Goal: Transaction & Acquisition: Purchase product/service

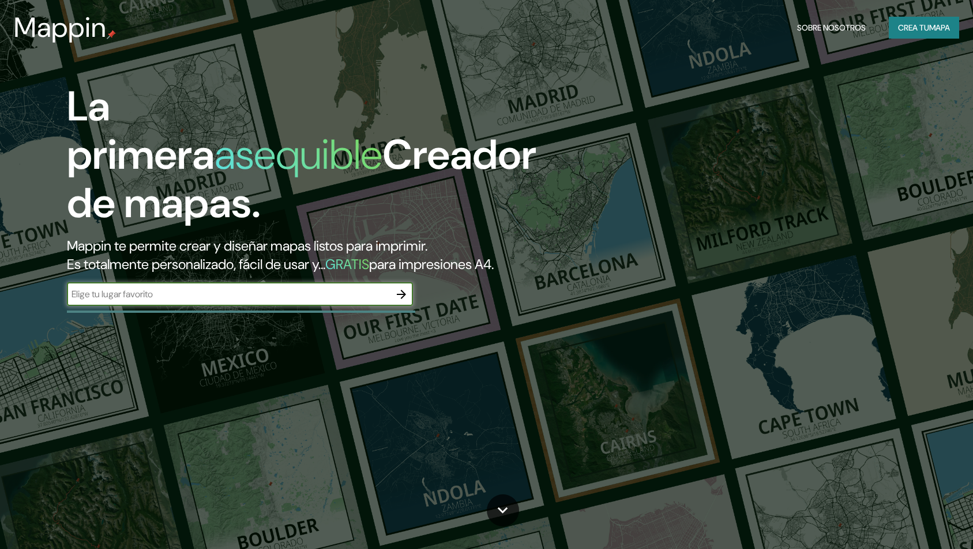
click at [128, 245] on font "Mappin te permite crear y diseñar mapas listos para imprimir." at bounding box center [247, 246] width 360 height 18
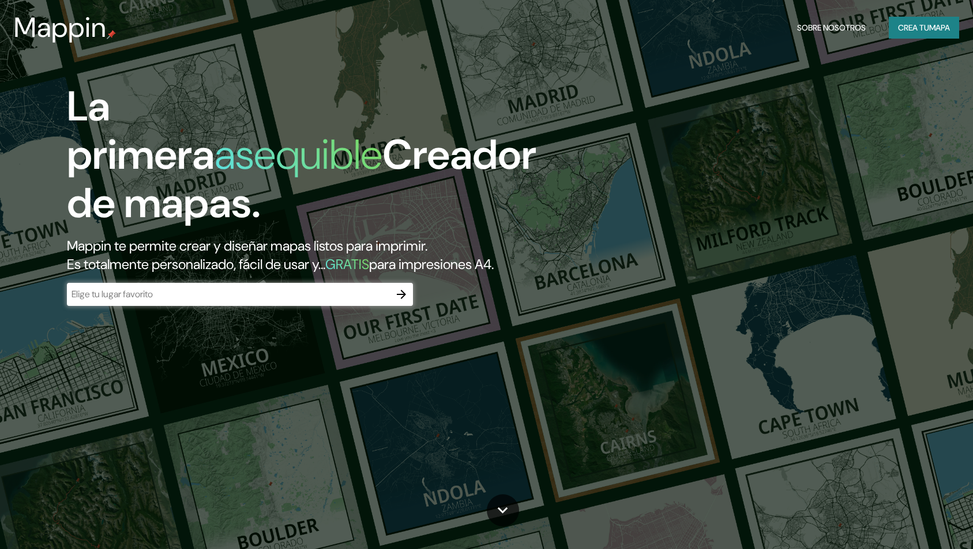
click at [125, 303] on div "​" at bounding box center [240, 294] width 346 height 23
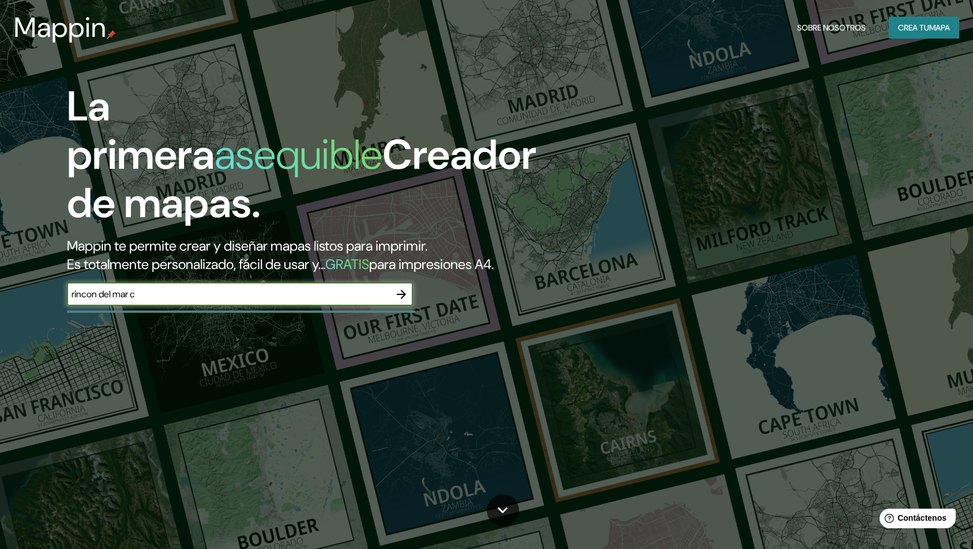
click at [184, 292] on input "rincon del mar c" at bounding box center [228, 294] width 323 height 13
type input "rincon del mar sucre"
click at [400, 295] on icon "button" at bounding box center [401, 294] width 9 height 9
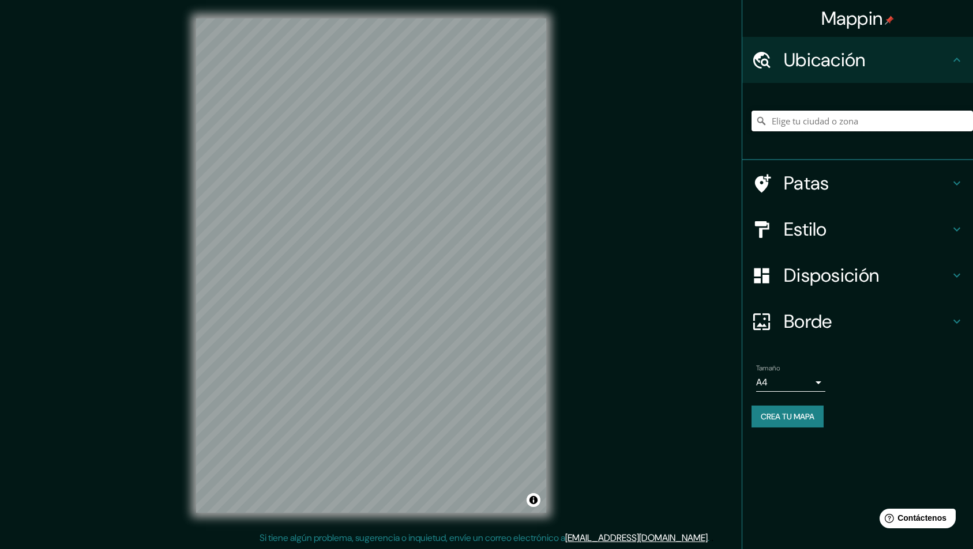
click at [862, 126] on input "Elige tu ciudad o zona" at bounding box center [861, 121] width 221 height 21
click at [859, 126] on input "Vía Rincón Del Mar, 707017 San Onofre, Sucre, Colombia" at bounding box center [861, 121] width 221 height 21
drag, startPoint x: 846, startPoint y: 120, endPoint x: 882, endPoint y: 119, distance: 35.8
click at [882, 119] on input "Vía Rincón Del Mar, 707017 San Onofre, Sucre, Colombia" at bounding box center [861, 121] width 221 height 21
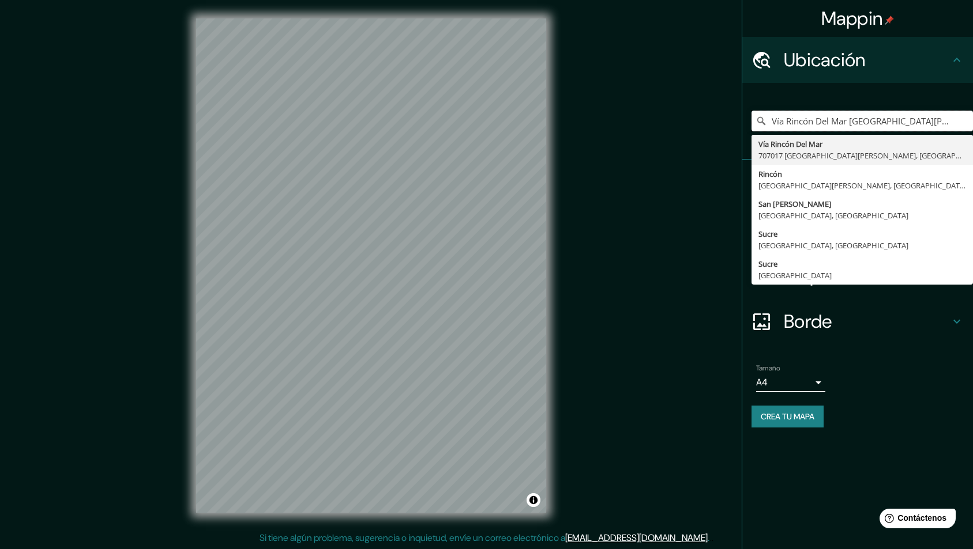
type input "Vía Rincón Del Mar, 707017 San Onofre, Sucre, Colombia"
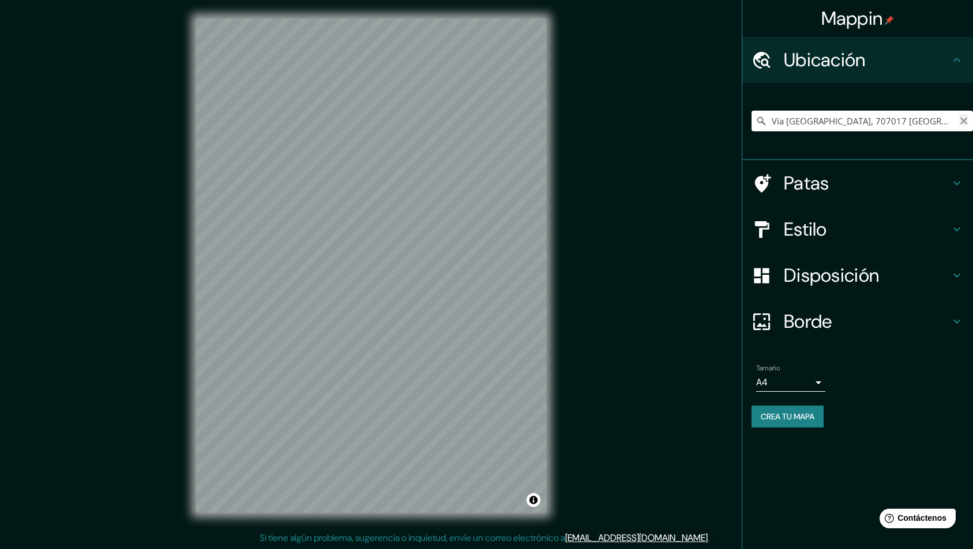
click at [964, 122] on icon "Claro" at bounding box center [963, 121] width 7 height 7
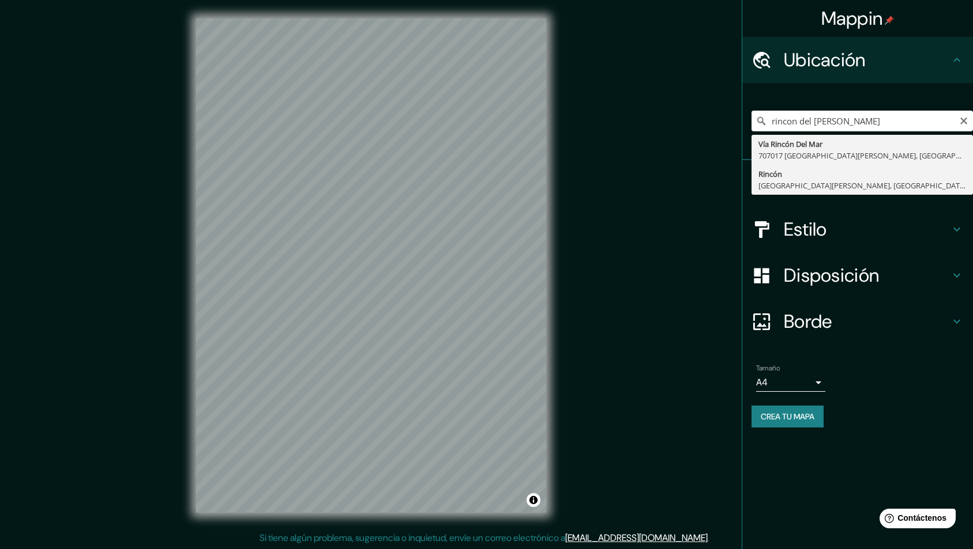
type input "Rincon, [GEOGRAPHIC_DATA][PERSON_NAME], [GEOGRAPHIC_DATA], [GEOGRAPHIC_DATA]"
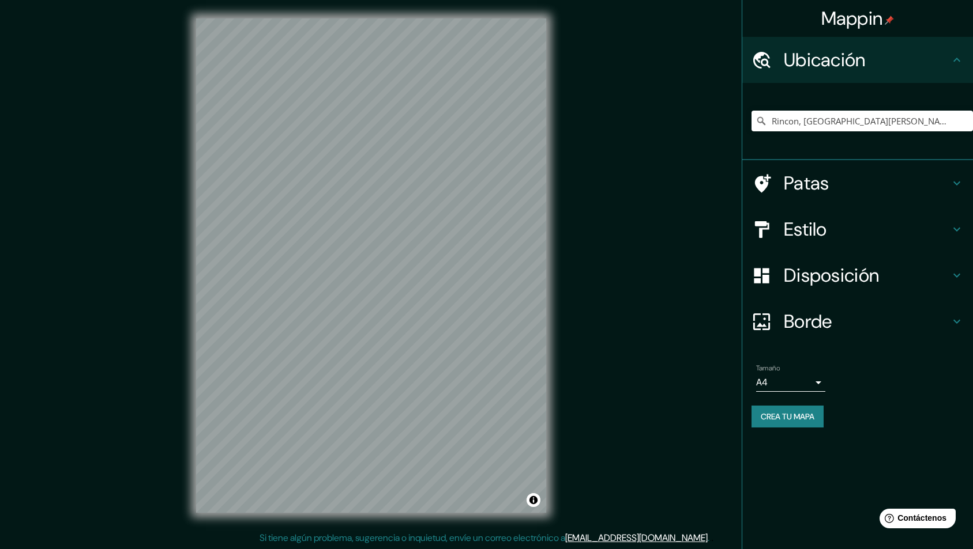
click at [847, 182] on h4 "Patas" at bounding box center [866, 183] width 166 height 23
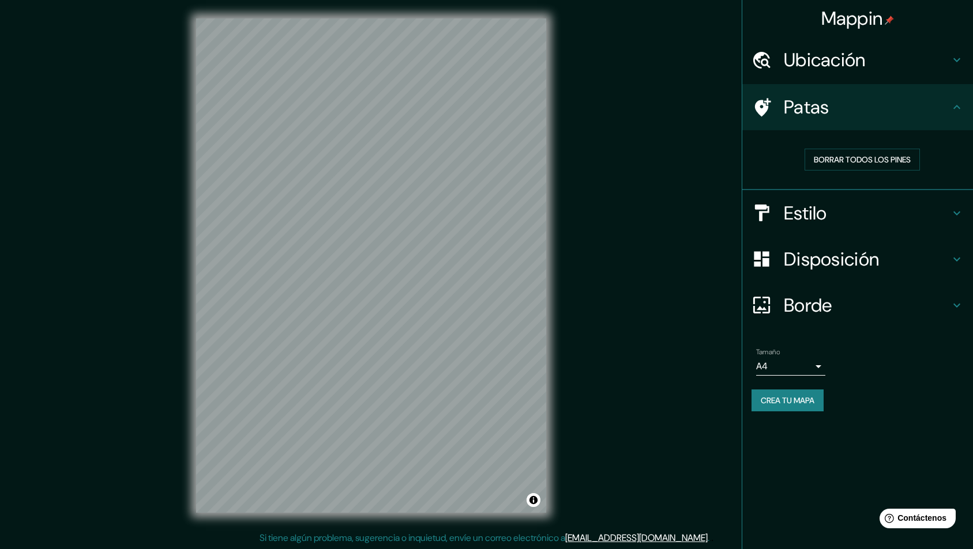
click at [850, 222] on h4 "Estilo" at bounding box center [866, 213] width 166 height 23
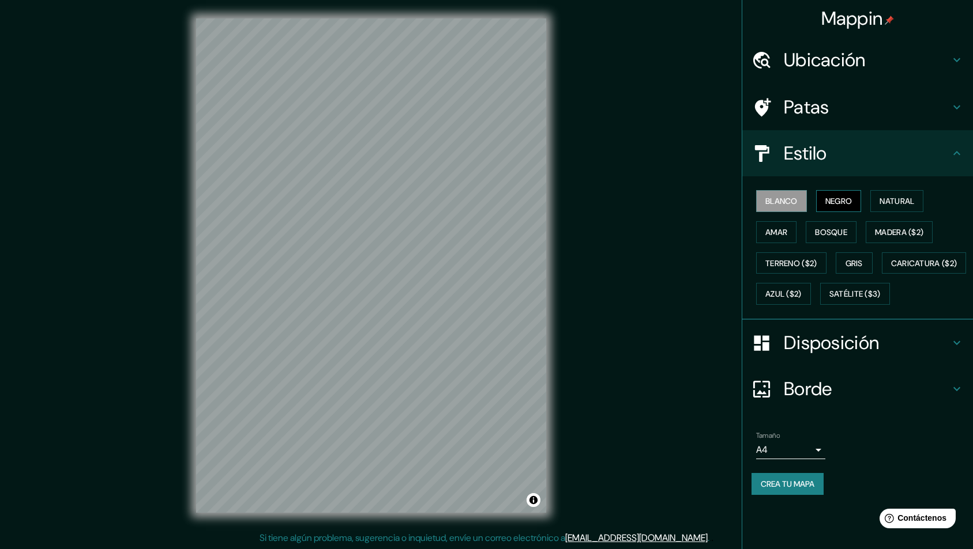
click at [849, 206] on font "Negro" at bounding box center [838, 201] width 27 height 10
click at [923, 198] on button "Natural" at bounding box center [896, 201] width 53 height 22
click at [779, 236] on font "Amar" at bounding box center [776, 232] width 22 height 10
click at [837, 235] on font "Bosque" at bounding box center [831, 232] width 32 height 10
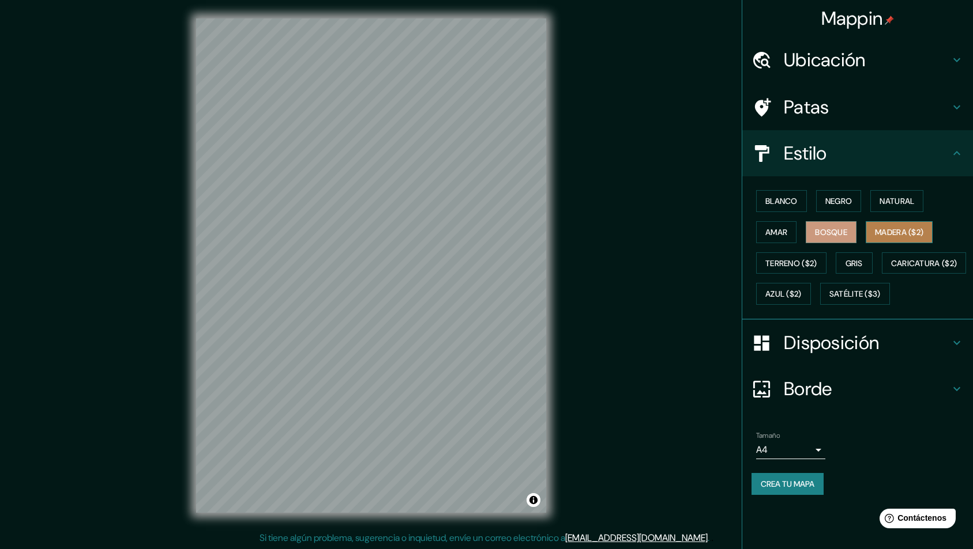
click at [883, 239] on font "Madera ($2)" at bounding box center [899, 232] width 48 height 15
click at [821, 264] on button "Terreno ($2)" at bounding box center [791, 264] width 70 height 22
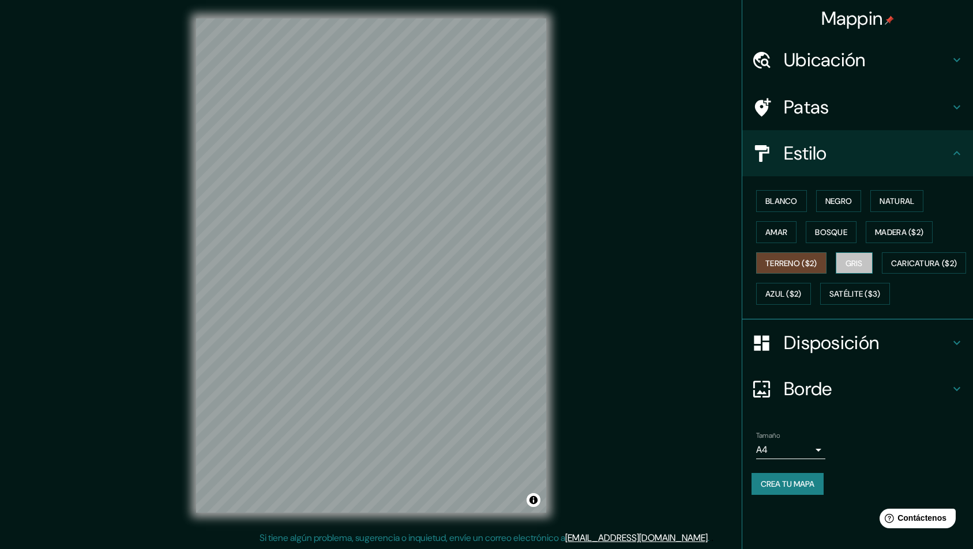
click at [868, 266] on button "Gris" at bounding box center [853, 264] width 37 height 22
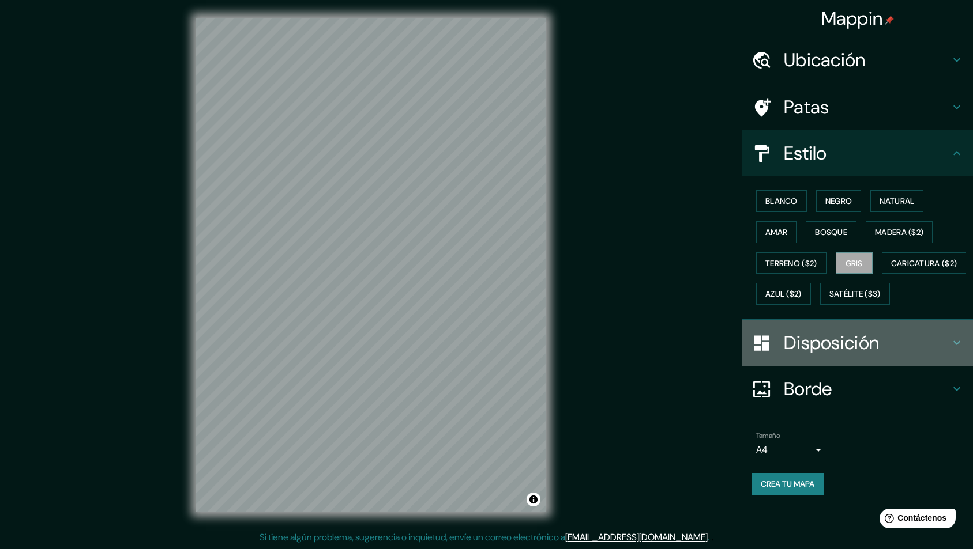
click at [888, 355] on h4 "Disposición" at bounding box center [866, 343] width 166 height 23
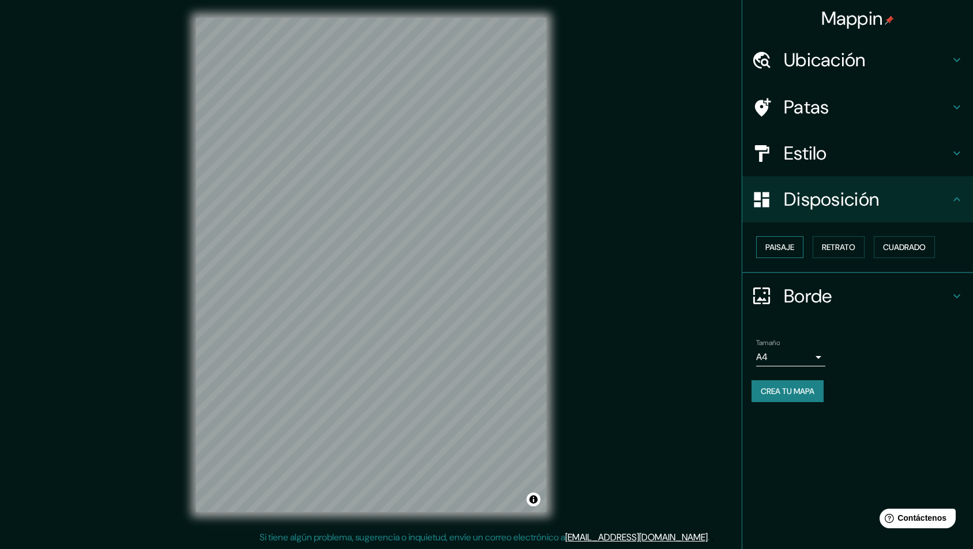
click at [794, 248] on font "Paisaje" at bounding box center [779, 247] width 29 height 10
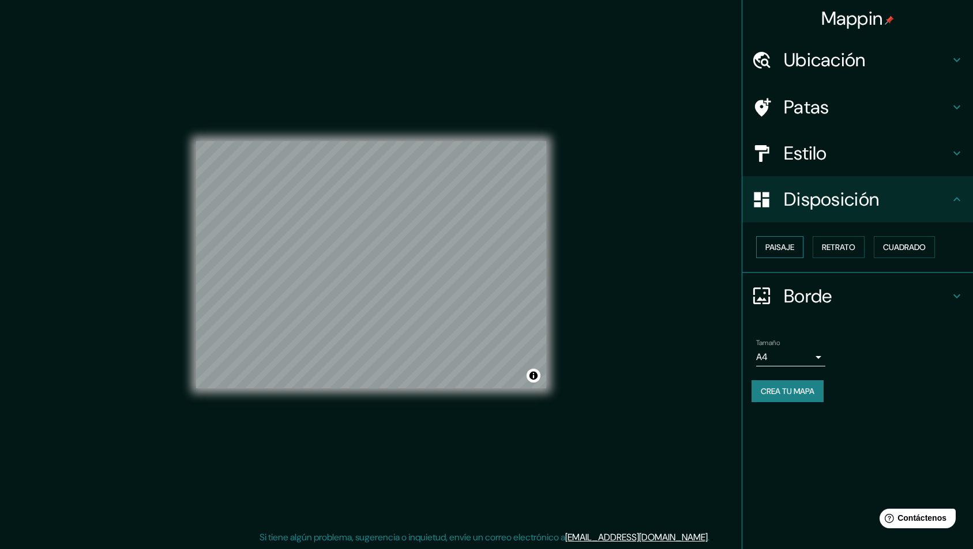
click at [798, 248] on button "Paisaje" at bounding box center [779, 247] width 47 height 22
click at [848, 250] on font "Retrato" at bounding box center [838, 247] width 33 height 10
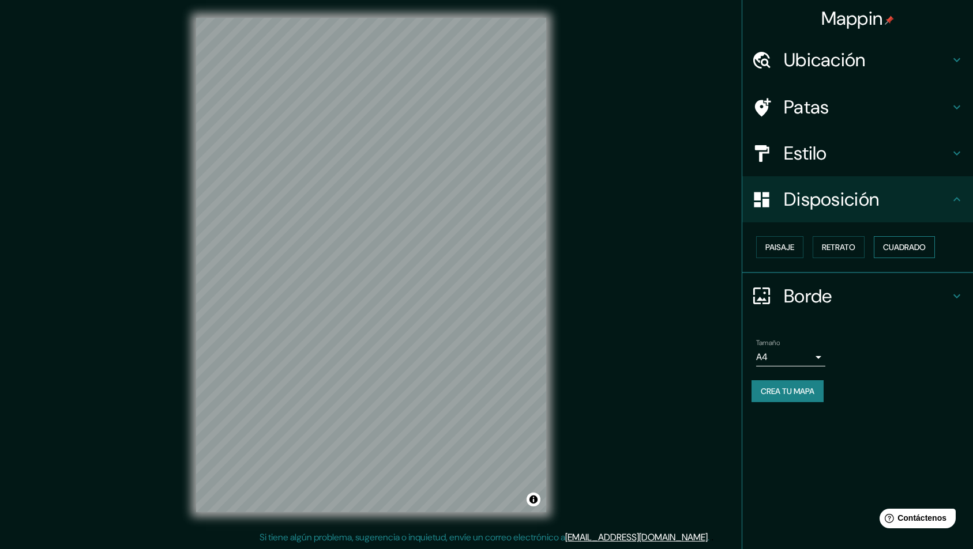
click at [896, 257] on button "Cuadrado" at bounding box center [903, 247] width 61 height 22
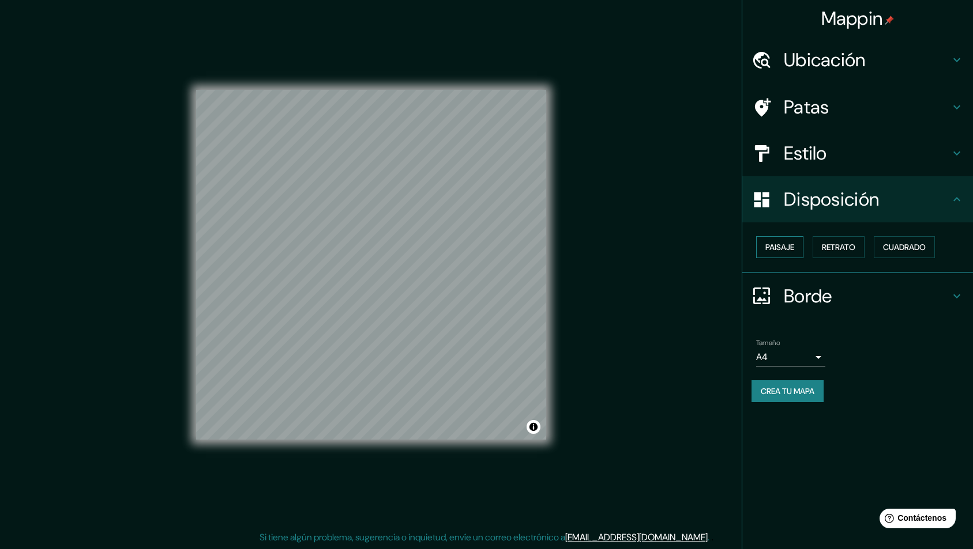
click at [782, 251] on font "Paisaje" at bounding box center [779, 247] width 29 height 10
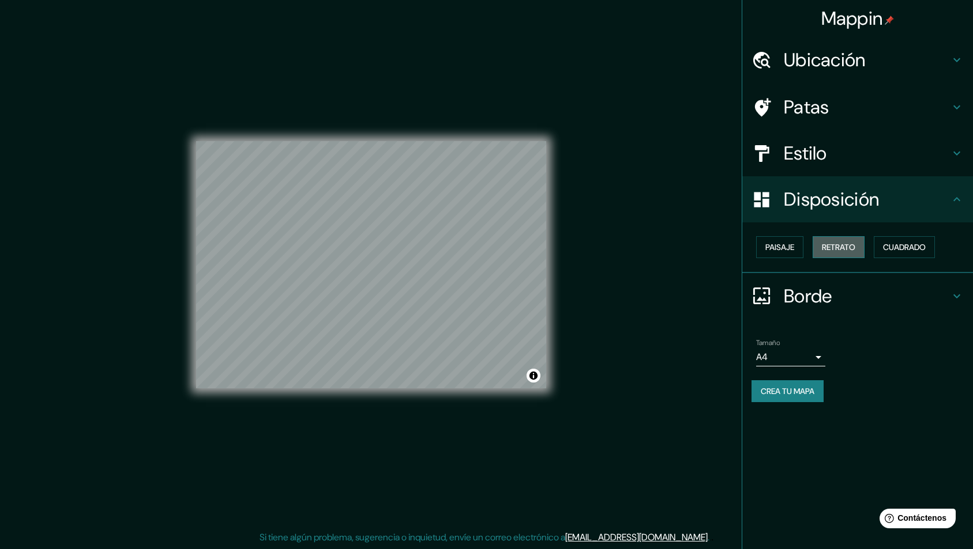
click at [855, 248] on font "Retrato" at bounding box center [838, 247] width 33 height 10
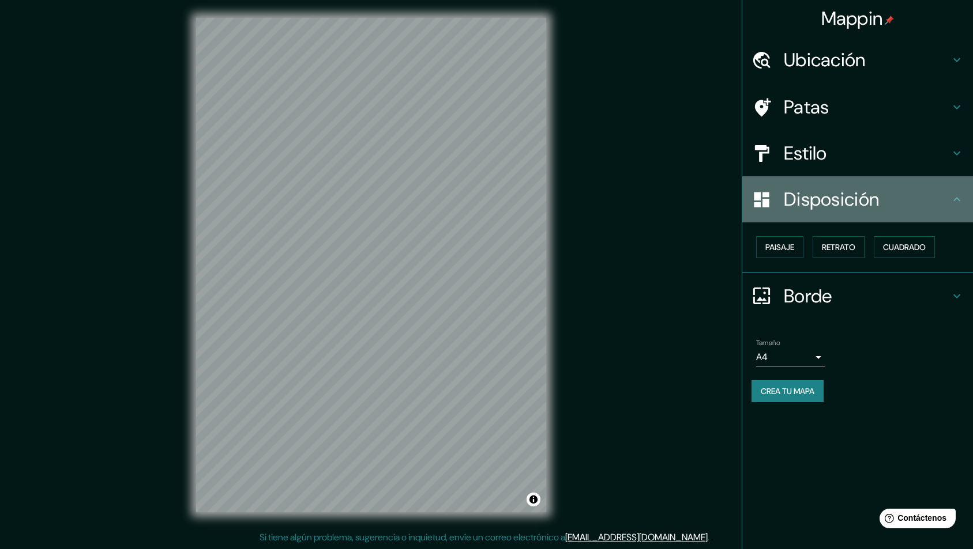
click at [947, 207] on h4 "Disposición" at bounding box center [866, 199] width 166 height 23
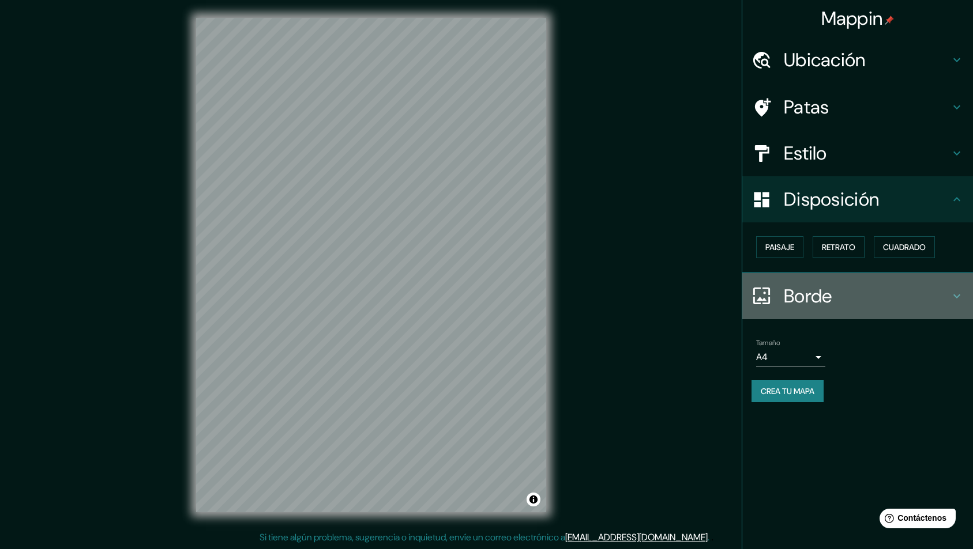
click at [854, 293] on h4 "Borde" at bounding box center [866, 296] width 166 height 23
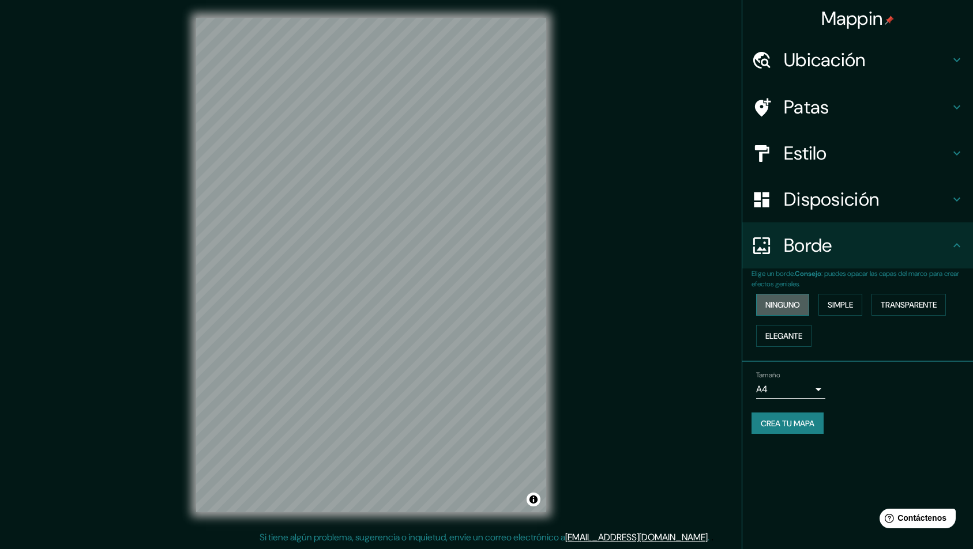
click at [780, 302] on font "Ninguno" at bounding box center [782, 305] width 35 height 10
click at [904, 304] on font "Transparente" at bounding box center [908, 305] width 56 height 10
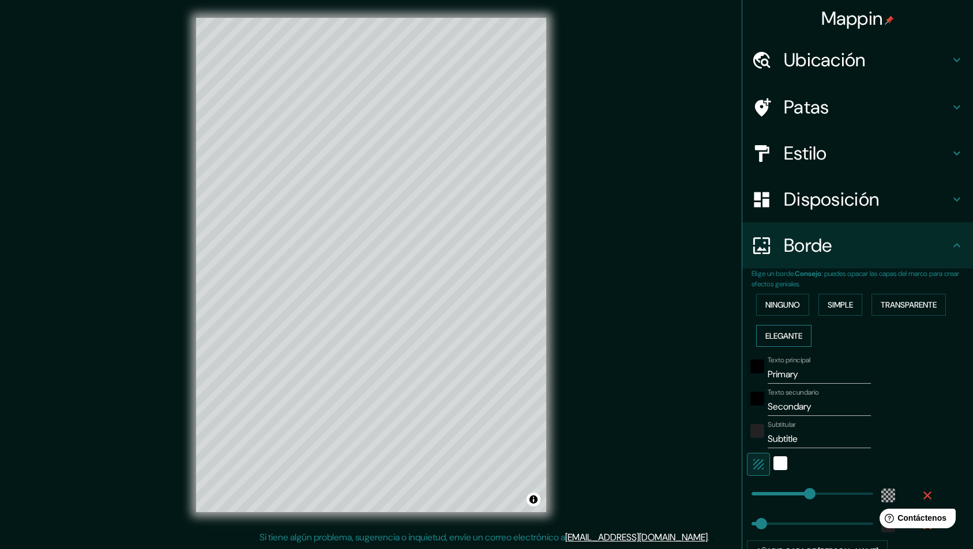
click at [785, 333] on font "Elegante" at bounding box center [783, 336] width 37 height 10
click at [787, 312] on font "Ninguno" at bounding box center [782, 304] width 35 height 15
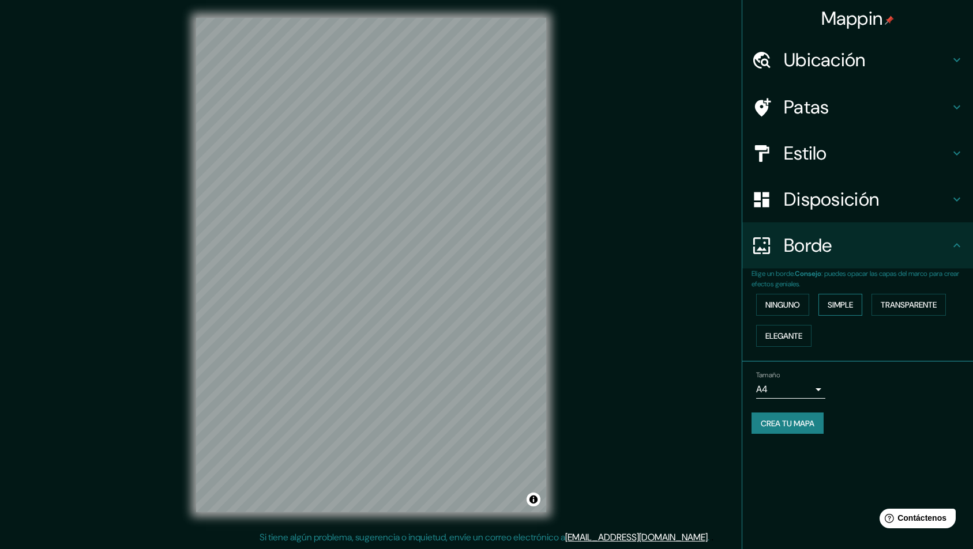
click at [857, 307] on button "Simple" at bounding box center [840, 305] width 44 height 22
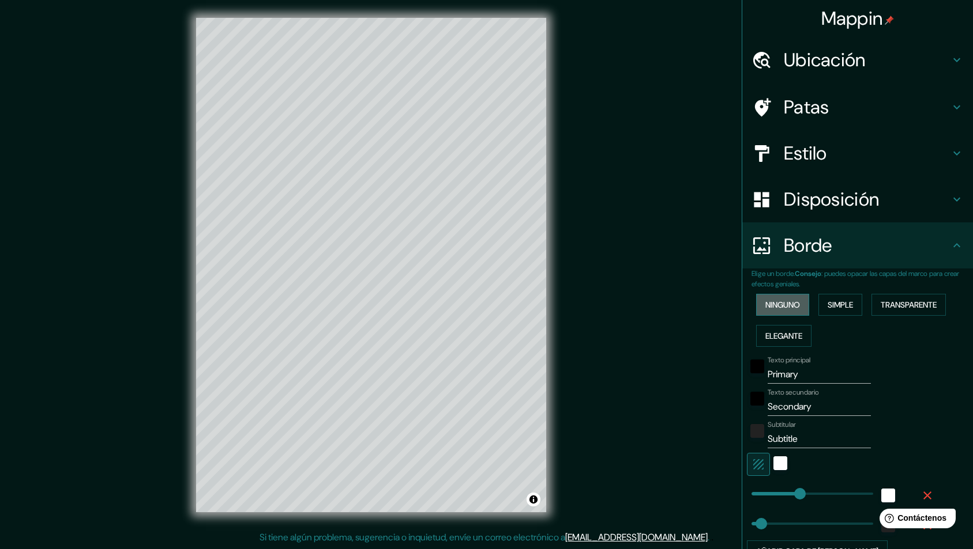
click at [800, 299] on button "Ninguno" at bounding box center [782, 305] width 53 height 22
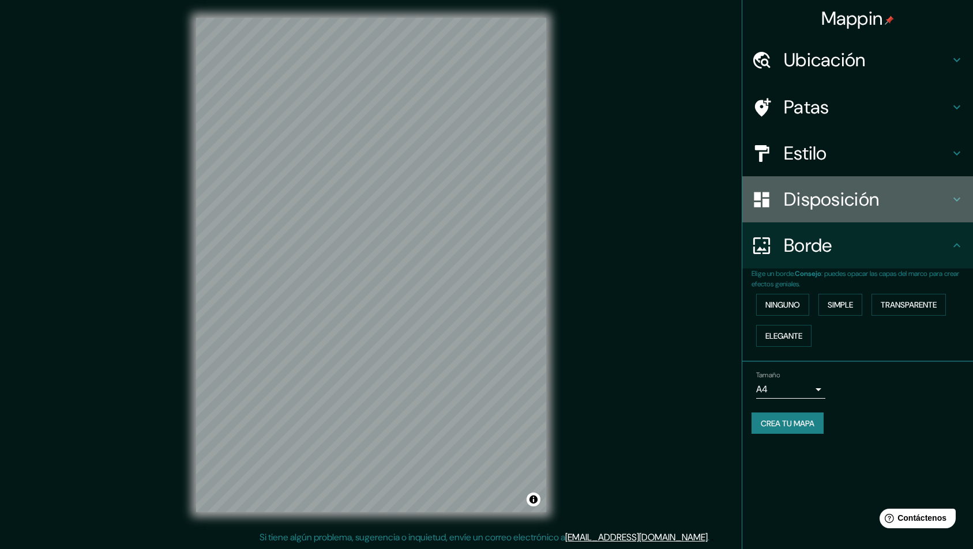
click at [884, 199] on h4 "Disposición" at bounding box center [866, 199] width 166 height 23
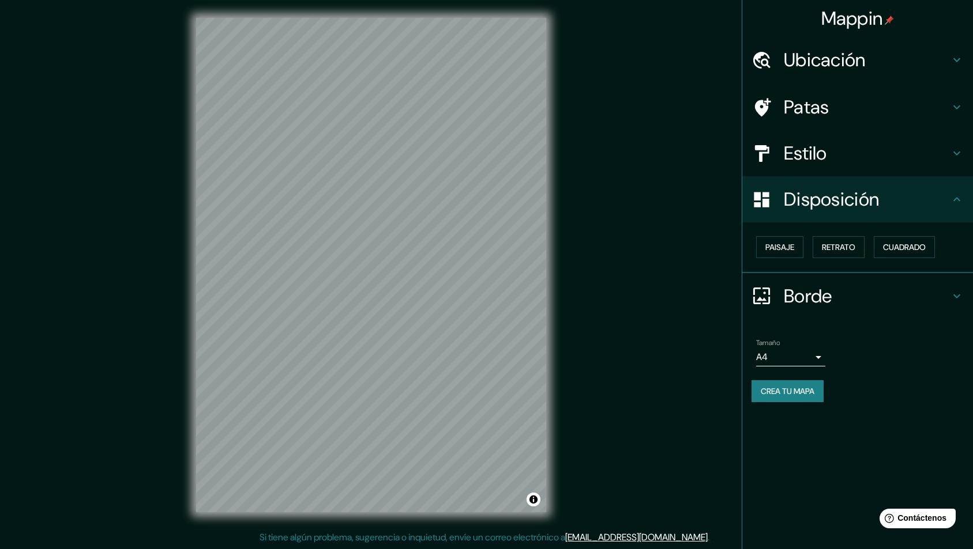
click at [824, 203] on font "Disposición" at bounding box center [830, 199] width 95 height 24
click at [882, 164] on h4 "Estilo" at bounding box center [866, 153] width 166 height 23
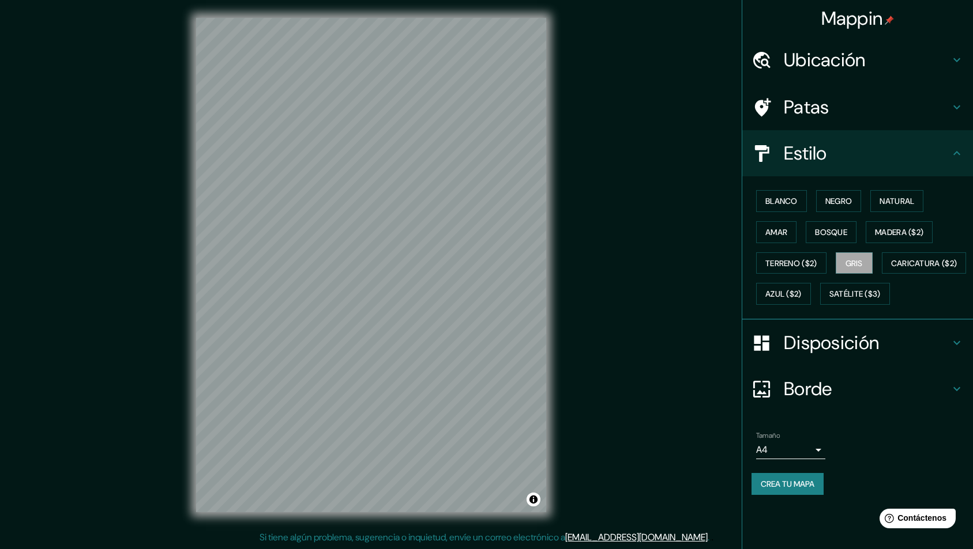
click at [809, 118] on font "Patas" at bounding box center [806, 107] width 46 height 24
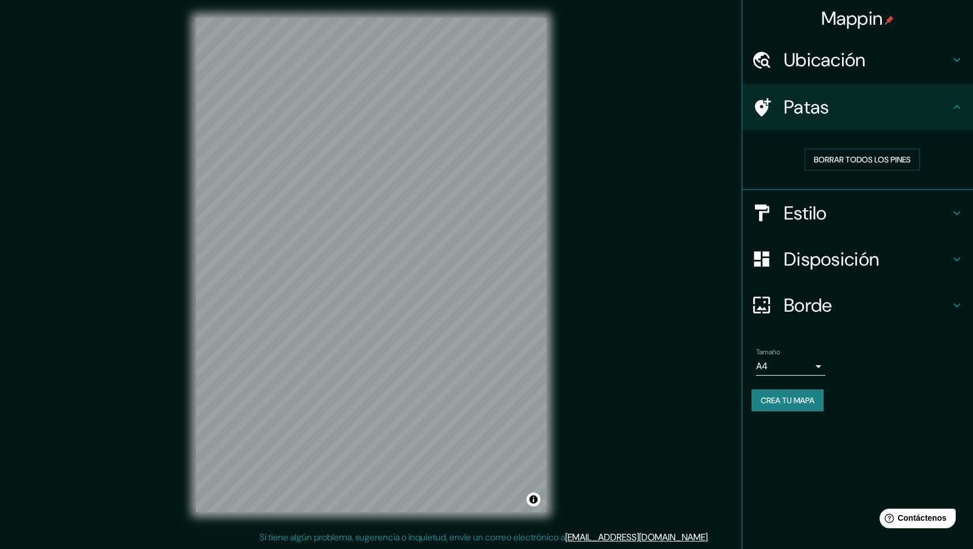
click at [883, 63] on h4 "Ubicación" at bounding box center [866, 59] width 166 height 23
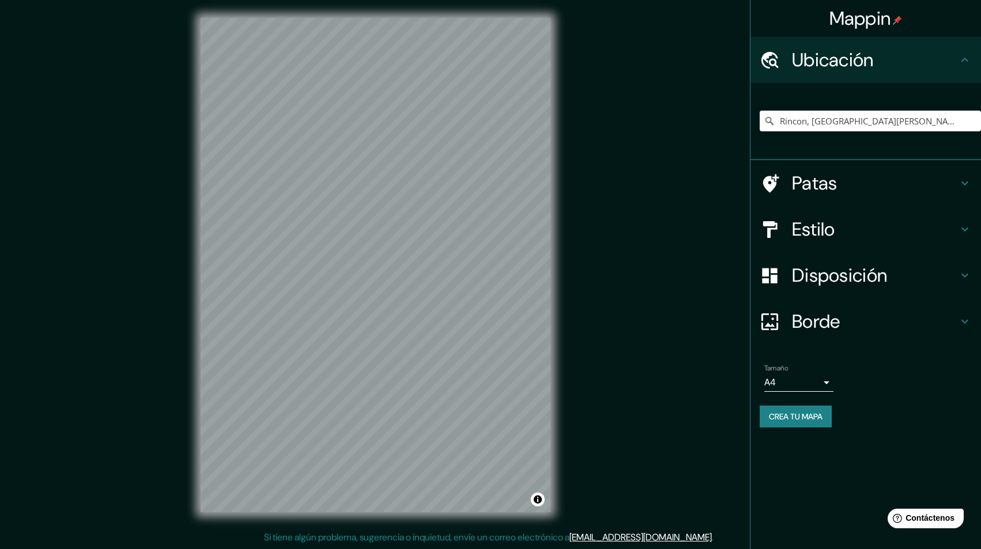
click at [816, 386] on body "Mappin Ubicación Rincon, San Onofre, Sucre, Colombia Patas Estilo Disposición B…" at bounding box center [490, 273] width 981 height 549
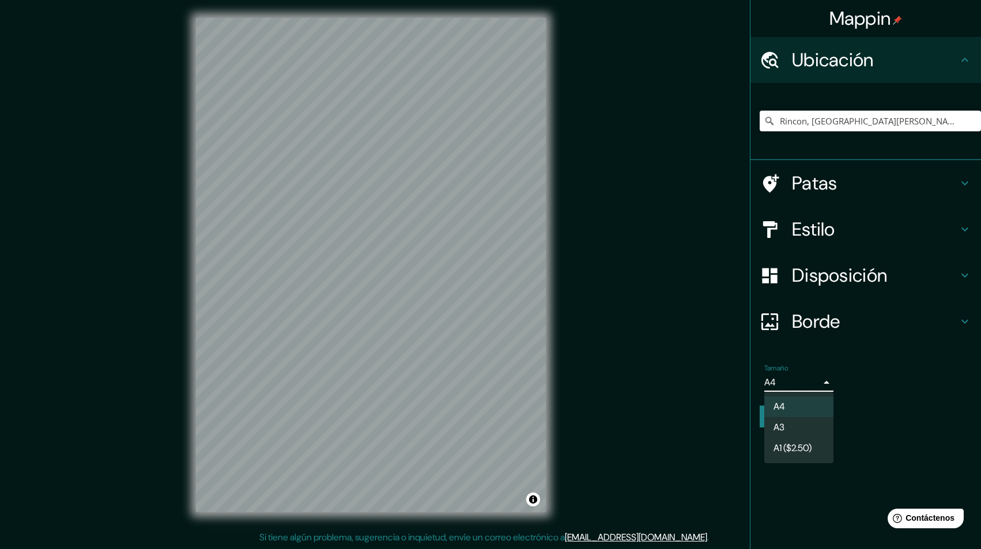
click at [815, 424] on li "A3" at bounding box center [798, 427] width 69 height 21
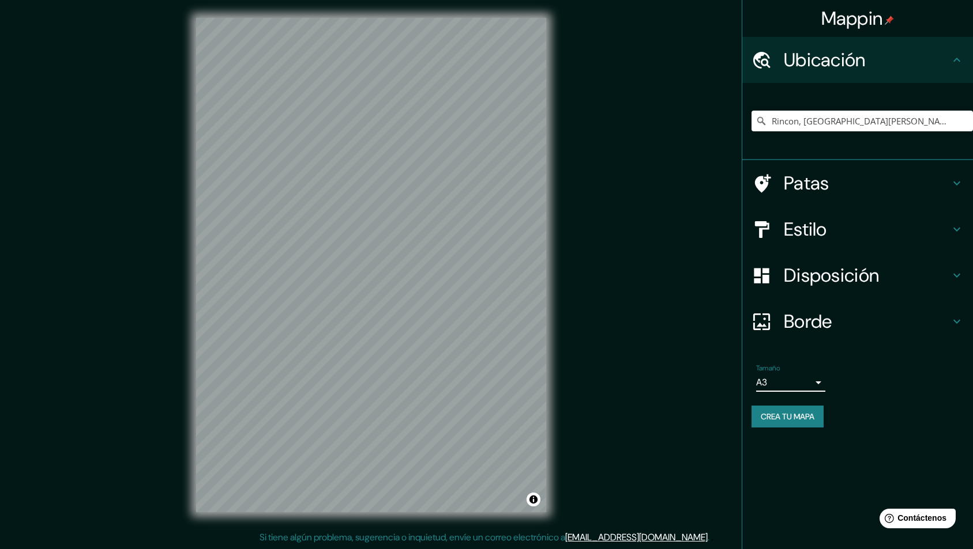
click at [813, 385] on body "Mappin Ubicación Rincon, San Onofre, Sucre, Colombia Patas Estilo Disposición B…" at bounding box center [486, 273] width 973 height 549
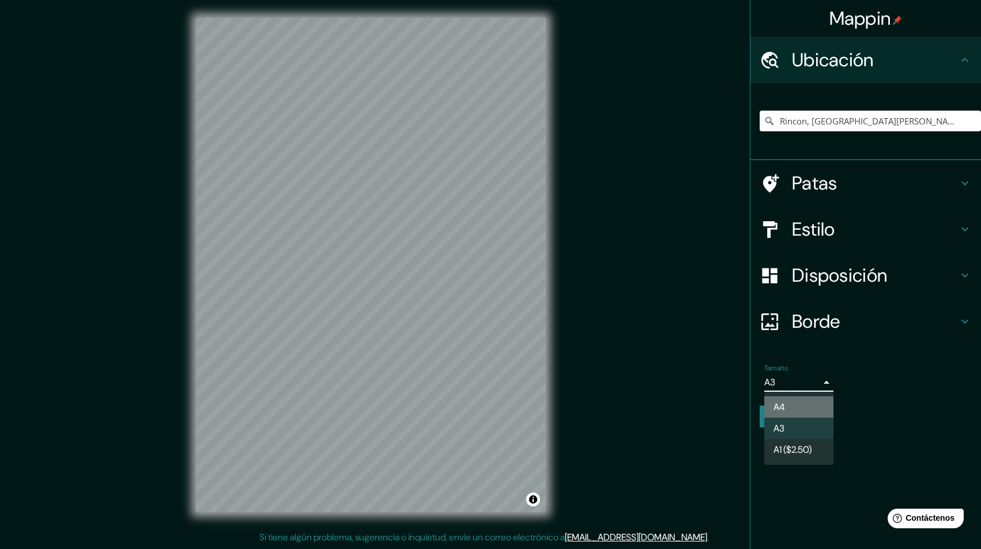
click at [813, 404] on li "A4" at bounding box center [798, 407] width 69 height 21
type input "single"
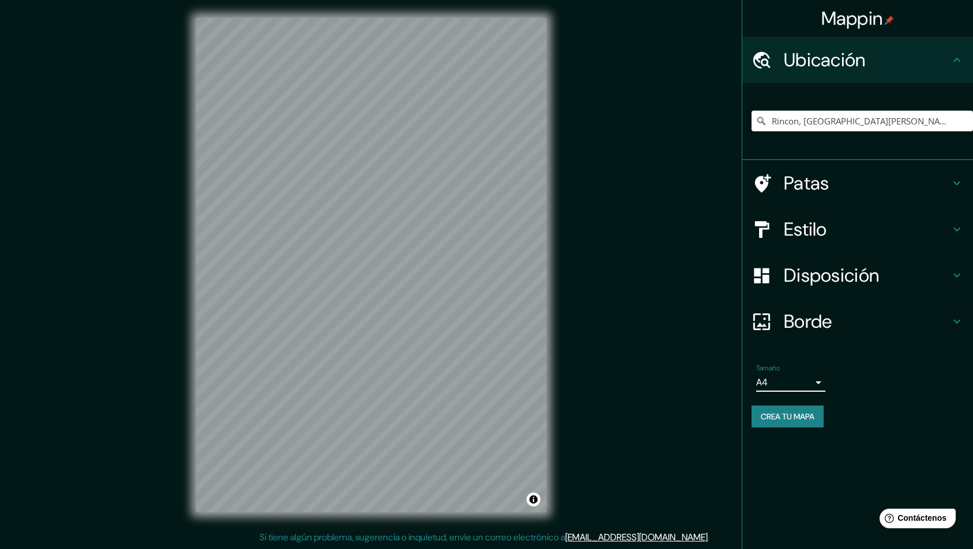
click at [850, 183] on h4 "Patas" at bounding box center [866, 183] width 166 height 23
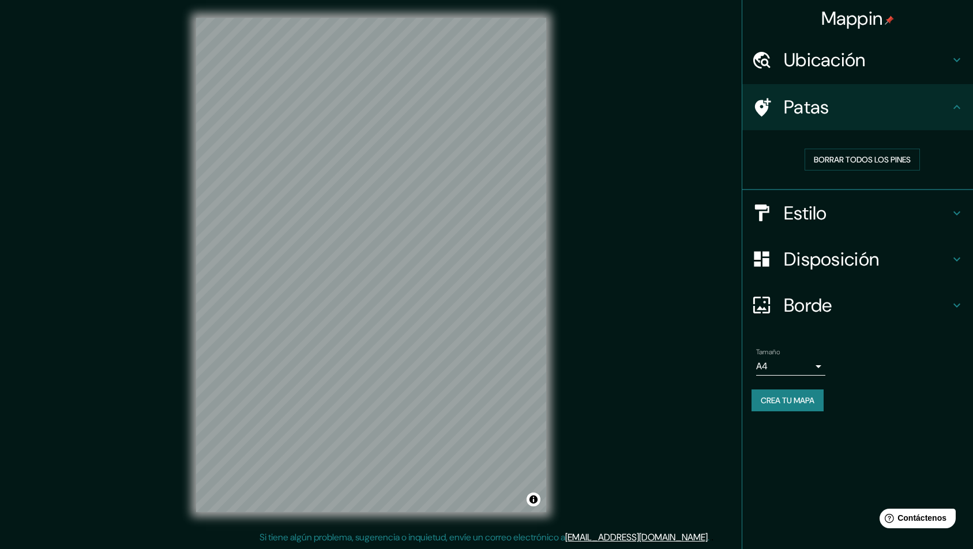
click at [873, 227] on div "Estilo" at bounding box center [857, 213] width 231 height 46
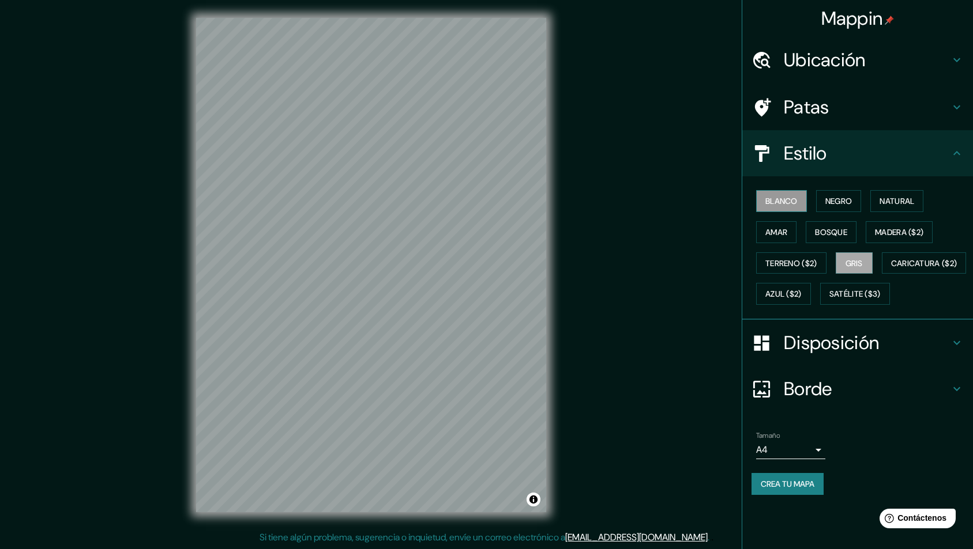
click at [785, 199] on font "Blanco" at bounding box center [781, 201] width 32 height 10
click at [839, 194] on font "Negro" at bounding box center [838, 201] width 27 height 15
click at [586, 322] on div "Mappin Ubicación Rincon, San Onofre, Sucre, Colombia Patas Estilo Blanco Negro …" at bounding box center [486, 274] width 973 height 550
click at [548, 446] on div "© Mapbox © OpenStreetMap Improve this map" at bounding box center [371, 265] width 387 height 532
click at [895, 194] on font "Natural" at bounding box center [896, 201] width 35 height 15
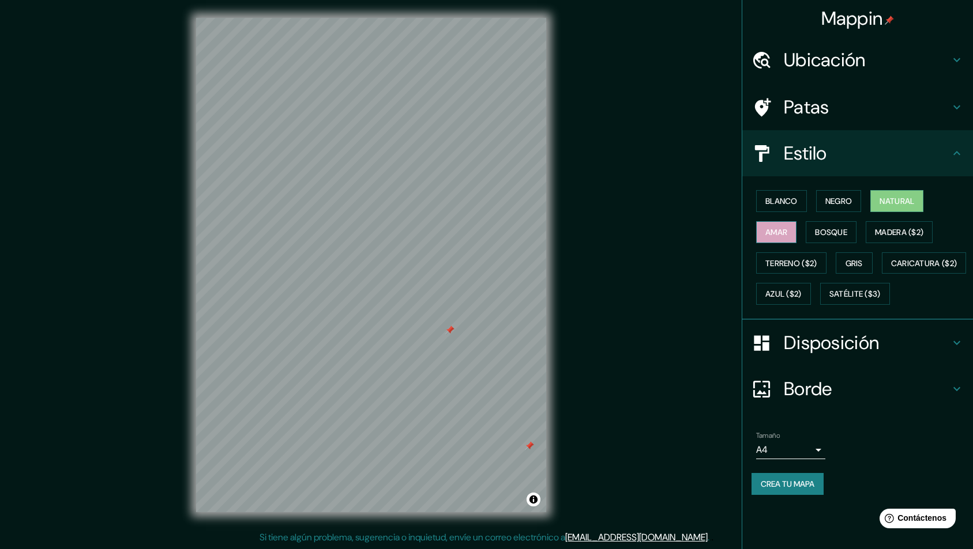
click at [769, 235] on font "Amar" at bounding box center [776, 232] width 22 height 10
click at [834, 229] on font "Bosque" at bounding box center [831, 232] width 32 height 10
drag, startPoint x: 1839, startPoint y: 645, endPoint x: 876, endPoint y: 533, distance: 968.6
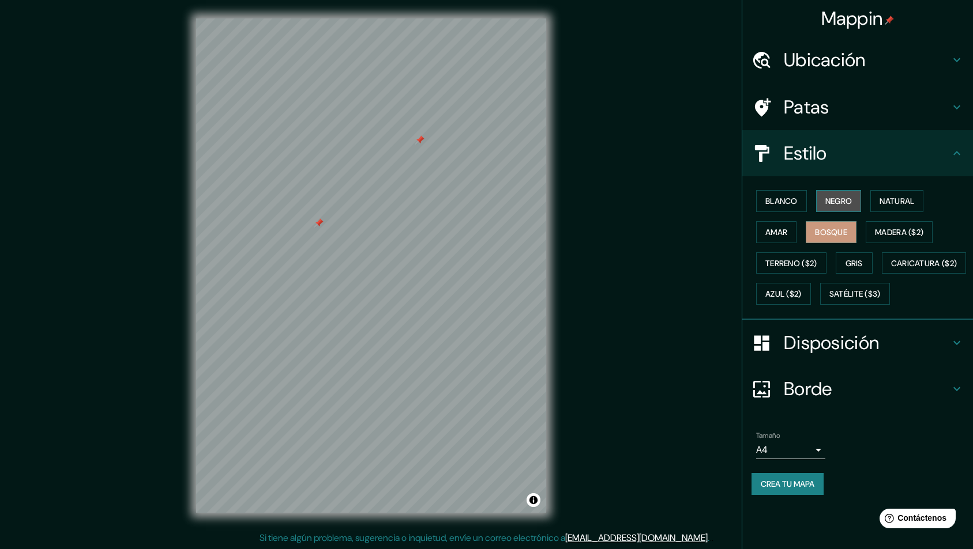
click at [855, 201] on button "Negro" at bounding box center [839, 201] width 46 height 22
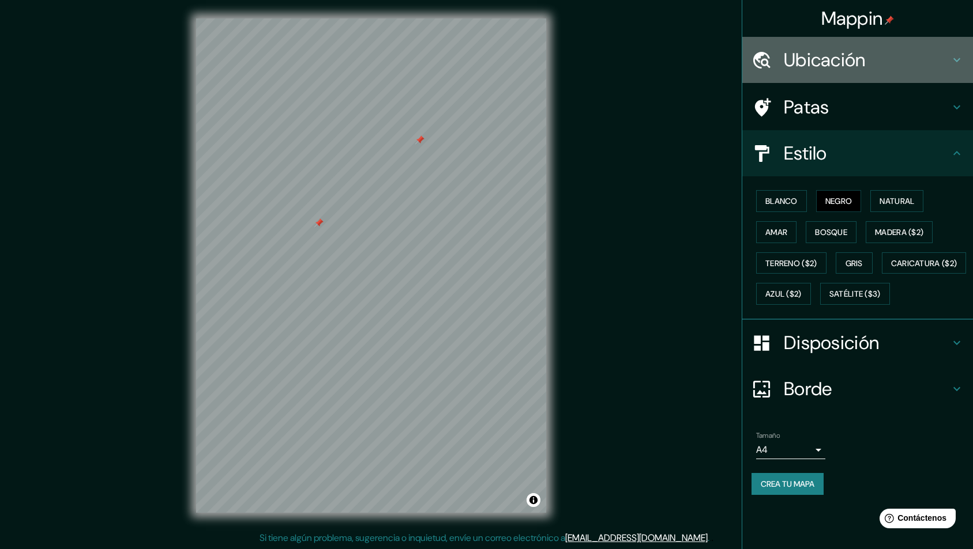
click at [838, 56] on font "Ubicación" at bounding box center [824, 60] width 82 height 24
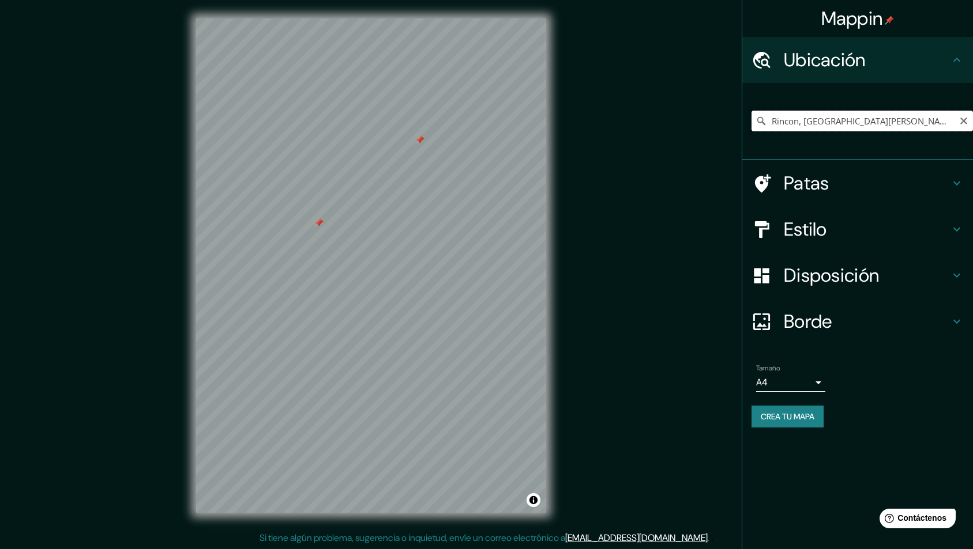
click at [843, 123] on input "Rincon, [GEOGRAPHIC_DATA][PERSON_NAME], [GEOGRAPHIC_DATA], [GEOGRAPHIC_DATA]" at bounding box center [861, 121] width 221 height 21
click at [922, 126] on input "Rincon, [GEOGRAPHIC_DATA][PERSON_NAME], [GEOGRAPHIC_DATA], [GEOGRAPHIC_DATA]" at bounding box center [861, 121] width 221 height 21
drag, startPoint x: 924, startPoint y: 124, endPoint x: 850, endPoint y: 123, distance: 73.8
click at [850, 123] on input "Rincon, [GEOGRAPHIC_DATA][PERSON_NAME], [GEOGRAPHIC_DATA], [GEOGRAPHIC_DATA]" at bounding box center [861, 121] width 221 height 21
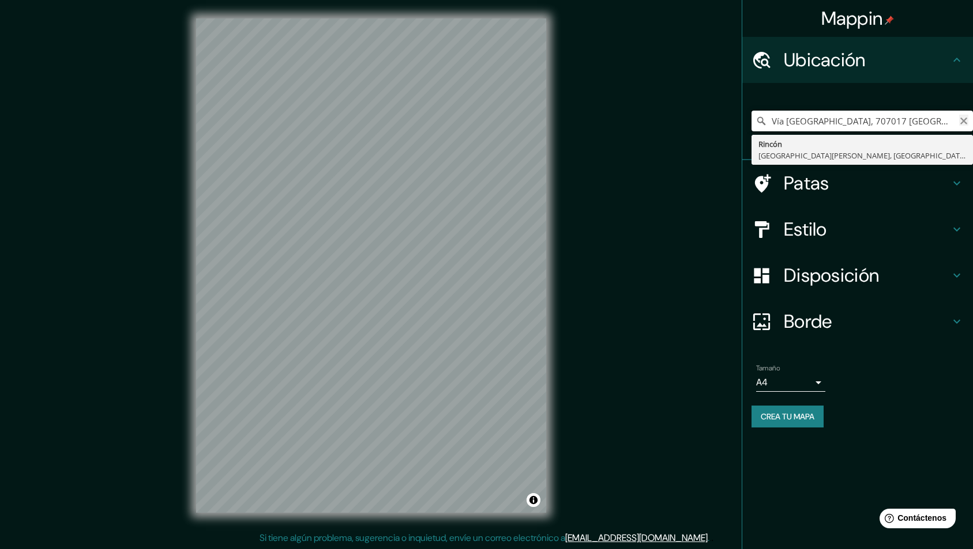
type input "Vía Rincón Del Mar, 707017 San Onofre, Sucre, Colombia"
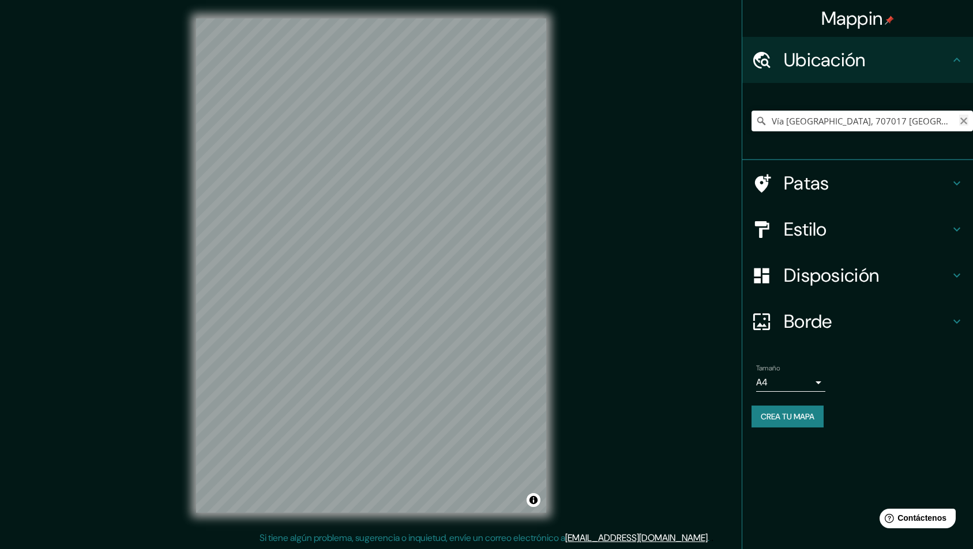
click at [962, 125] on icon "Claro" at bounding box center [963, 120] width 9 height 9
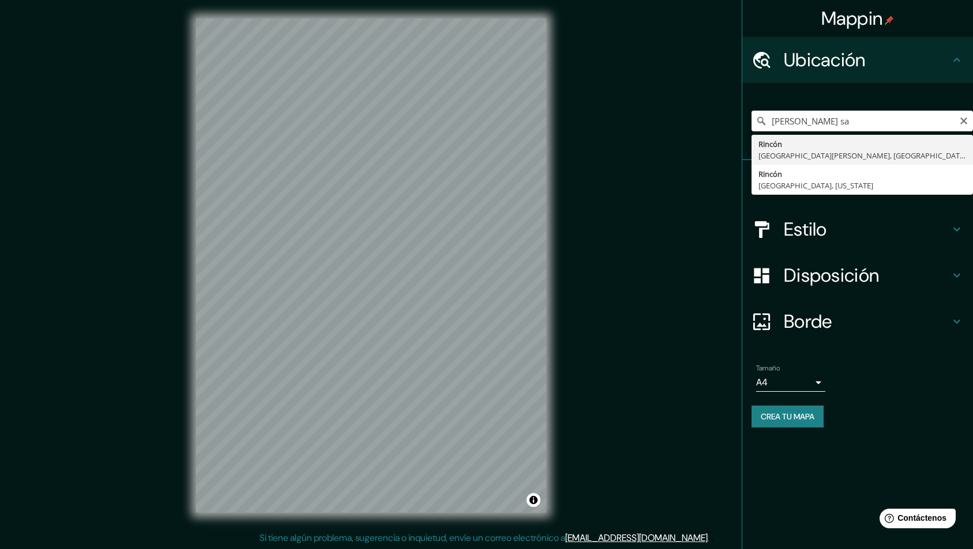
type input "Rincon, [GEOGRAPHIC_DATA][PERSON_NAME], [GEOGRAPHIC_DATA], [GEOGRAPHIC_DATA]"
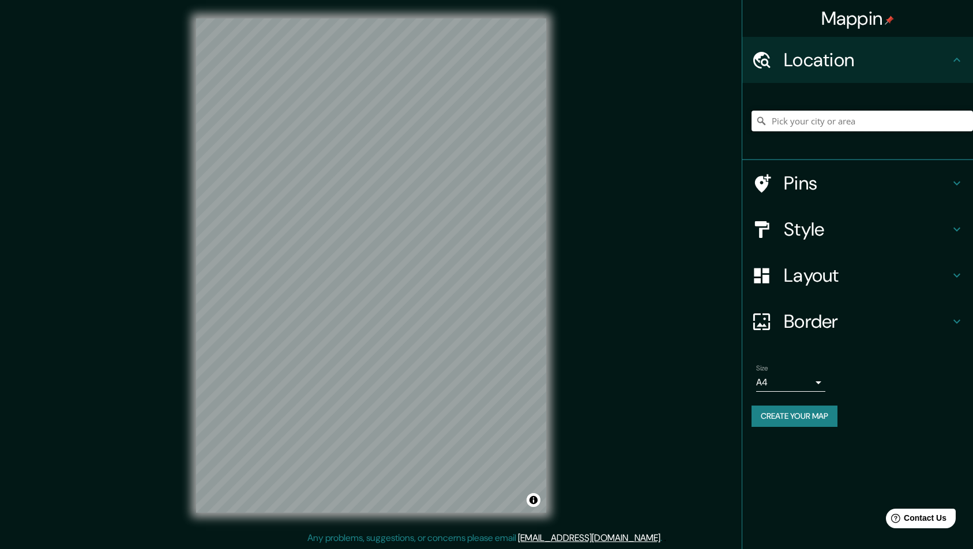
click at [837, 120] on input "Pick your city or area" at bounding box center [861, 121] width 221 height 21
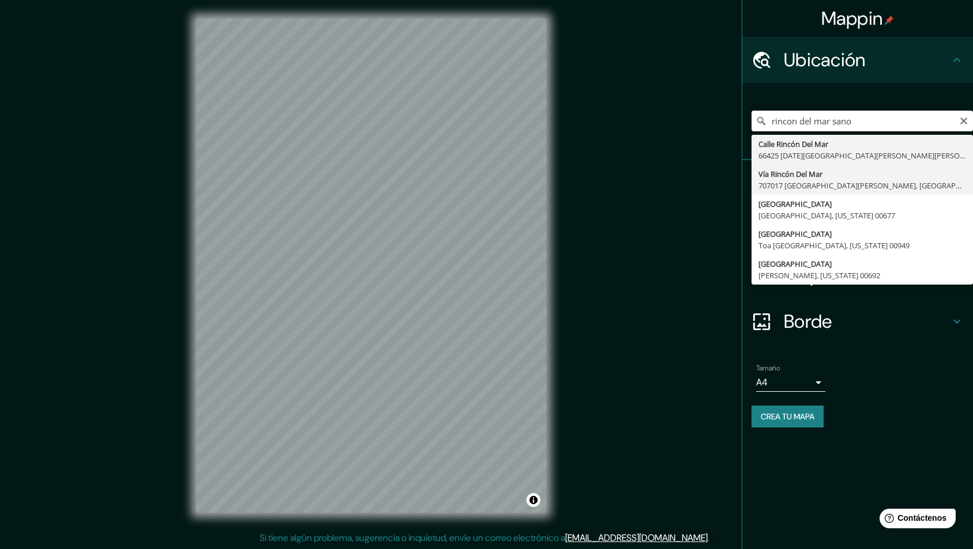
scroll to position [1, 0]
click at [868, 120] on input "rincon del mar sano" at bounding box center [861, 121] width 221 height 21
type input "Rincon, [GEOGRAPHIC_DATA][PERSON_NAME], [GEOGRAPHIC_DATA], [GEOGRAPHIC_DATA]"
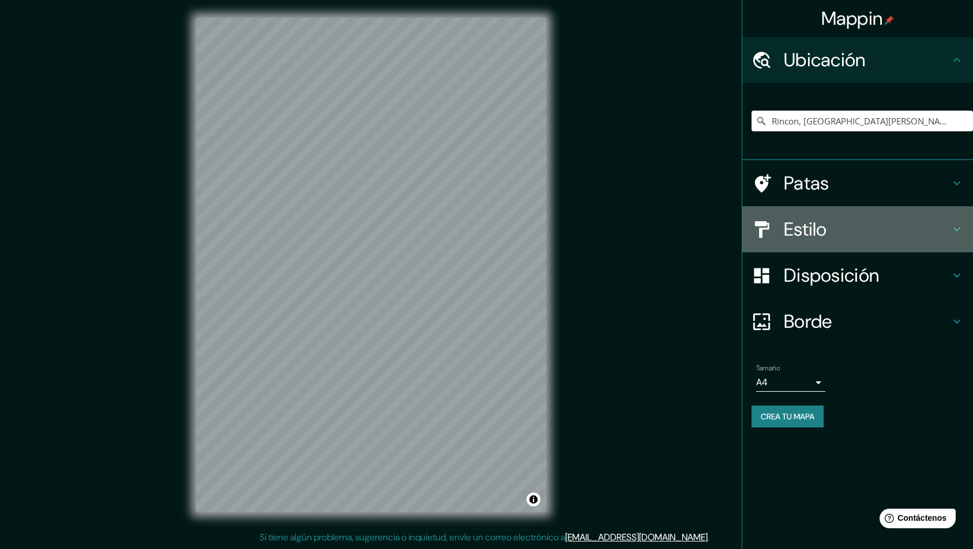
click at [825, 237] on font "Estilo" at bounding box center [804, 229] width 43 height 24
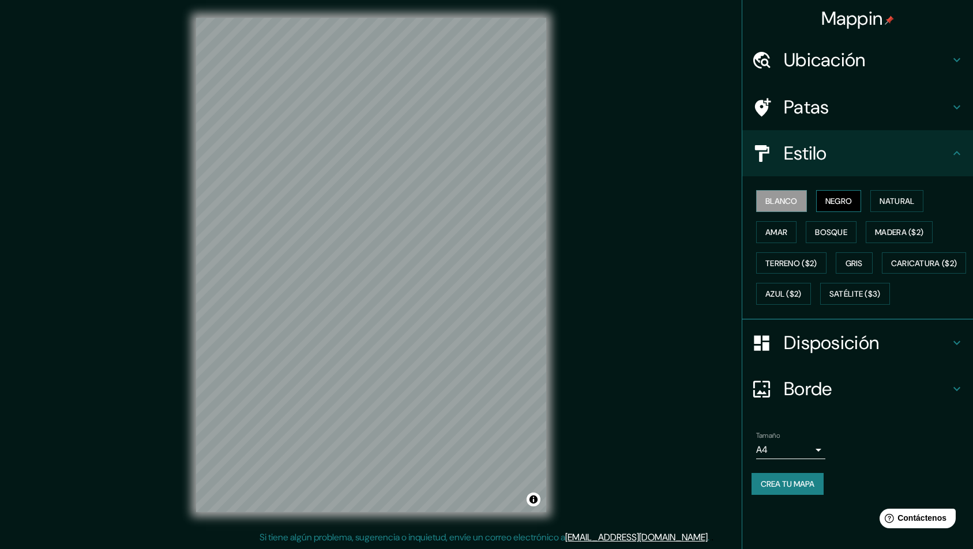
click at [843, 202] on font "Negro" at bounding box center [838, 201] width 27 height 10
click at [891, 201] on font "Natural" at bounding box center [896, 201] width 35 height 10
click at [770, 231] on font "Amar" at bounding box center [776, 232] width 22 height 10
click at [831, 228] on font "Bosque" at bounding box center [831, 232] width 32 height 10
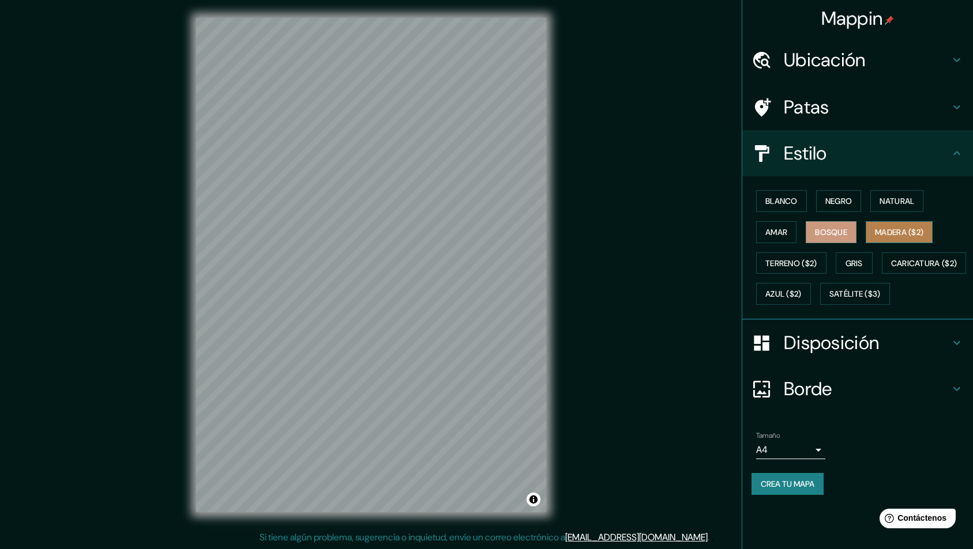
click at [910, 234] on font "Madera ($2)" at bounding box center [899, 232] width 48 height 10
click at [858, 259] on font "Gris" at bounding box center [853, 263] width 17 height 10
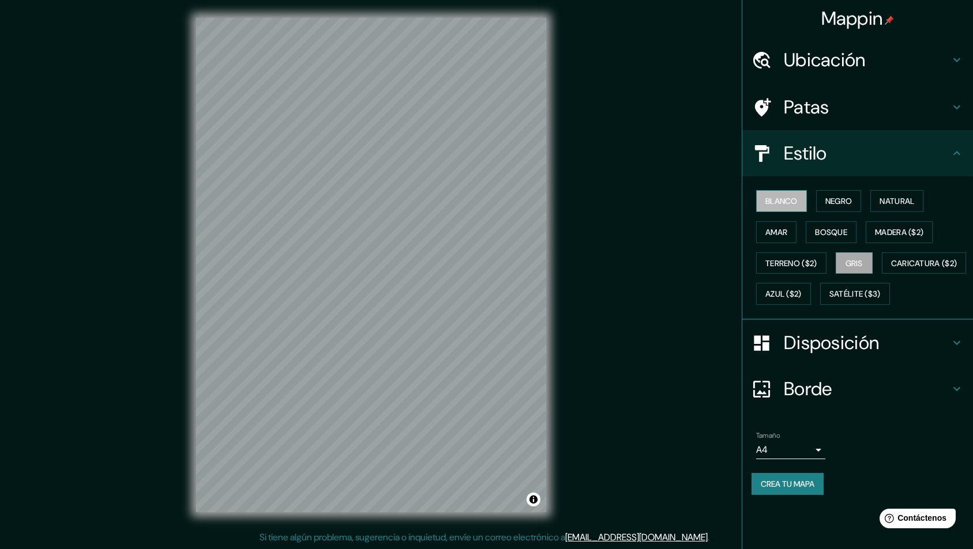
click at [790, 204] on font "Blanco" at bounding box center [781, 201] width 32 height 10
click at [847, 201] on font "Negro" at bounding box center [838, 201] width 27 height 10
click at [889, 201] on font "Natural" at bounding box center [896, 201] width 35 height 10
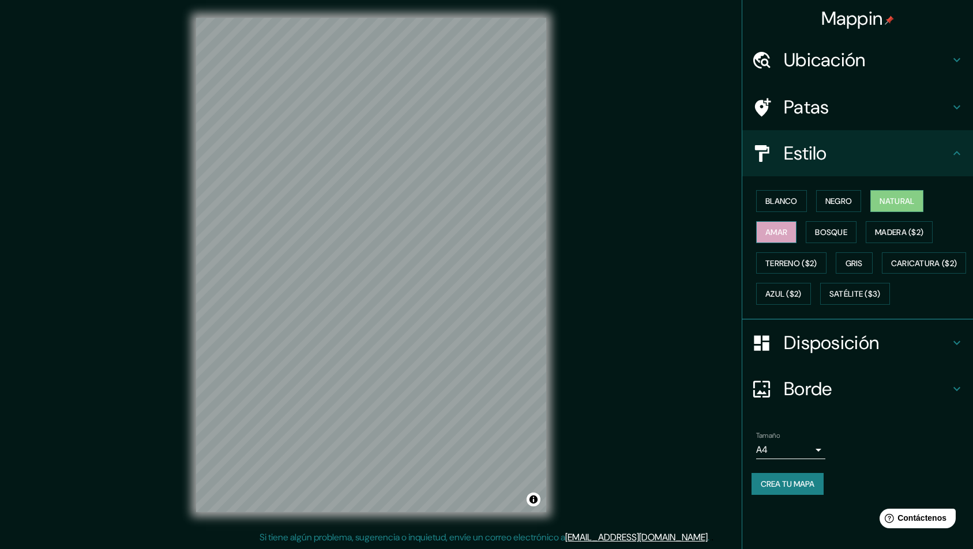
click at [775, 235] on font "Amar" at bounding box center [776, 232] width 22 height 10
click at [833, 237] on font "Bosque" at bounding box center [831, 232] width 32 height 10
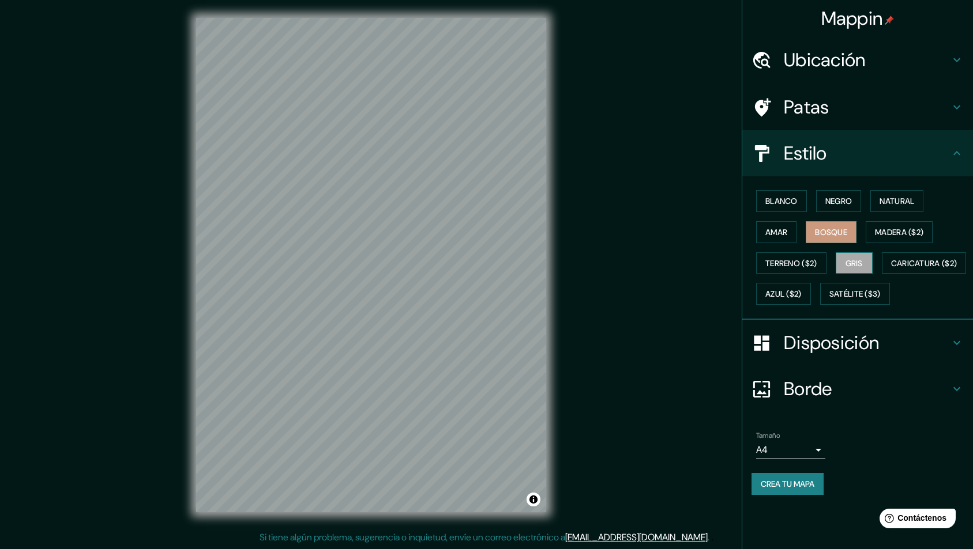
click at [853, 257] on font "Gris" at bounding box center [853, 263] width 17 height 15
click at [836, 230] on font "Bosque" at bounding box center [831, 232] width 32 height 10
